Goal: Check status: Check status

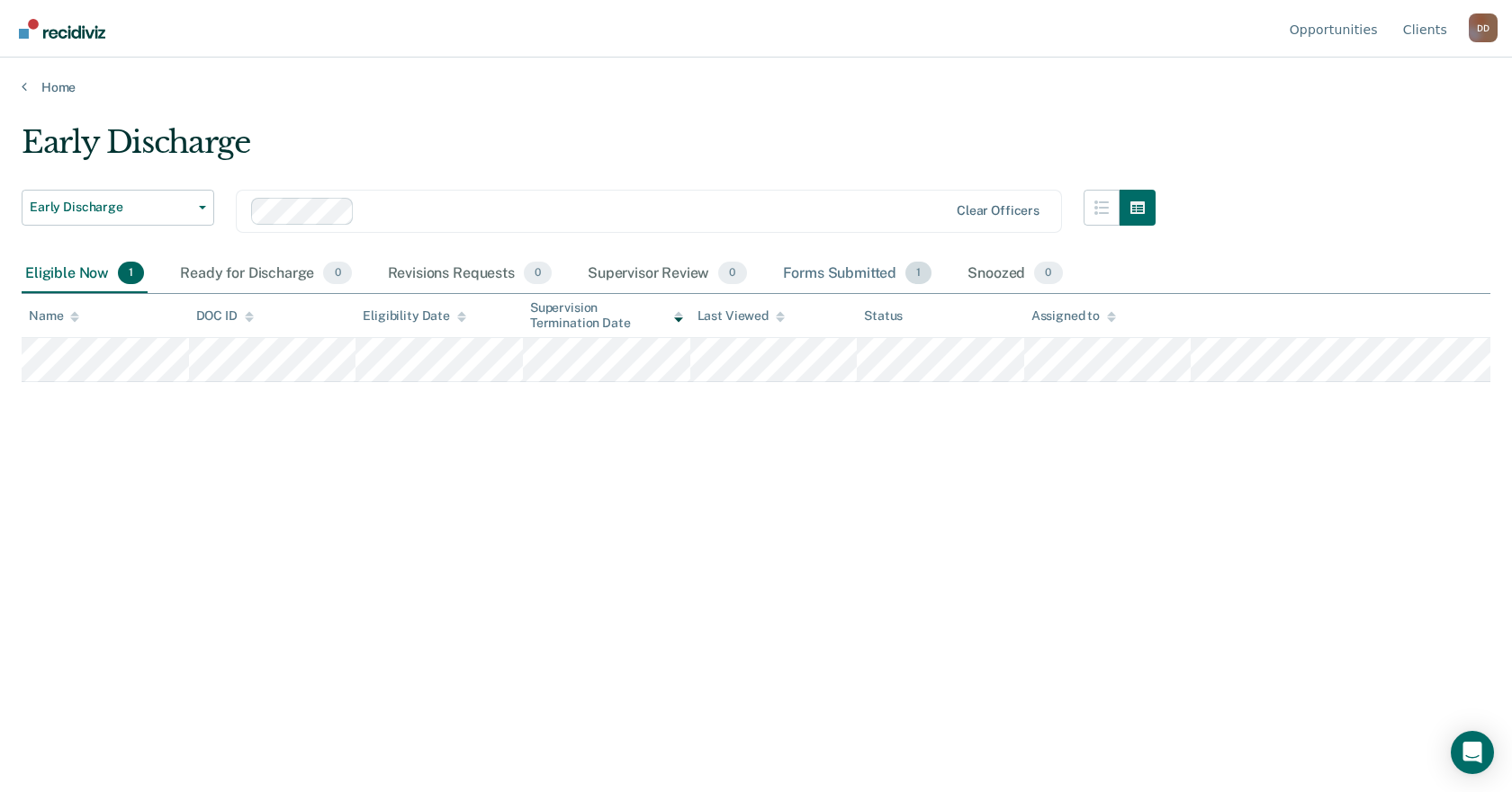
click at [859, 276] on div "Forms Submitted 1" at bounding box center [858, 274] width 157 height 39
